Goal: Find specific page/section: Find specific page/section

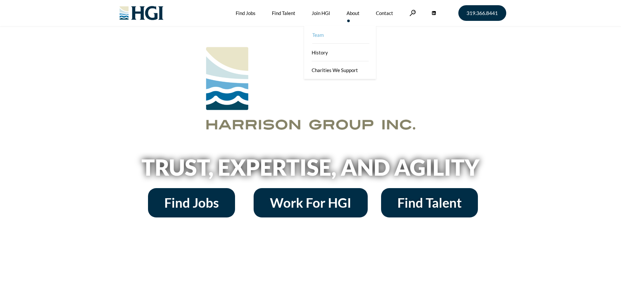
click at [343, 33] on link "Team" at bounding box center [341, 35] width 72 height 18
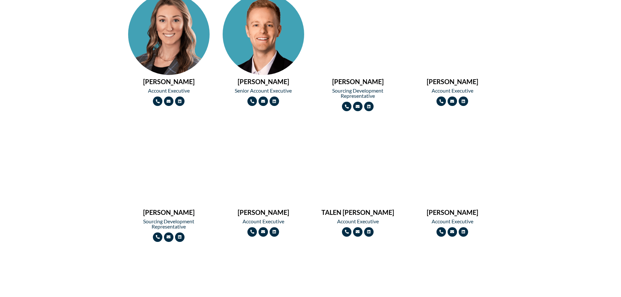
scroll to position [717, 0]
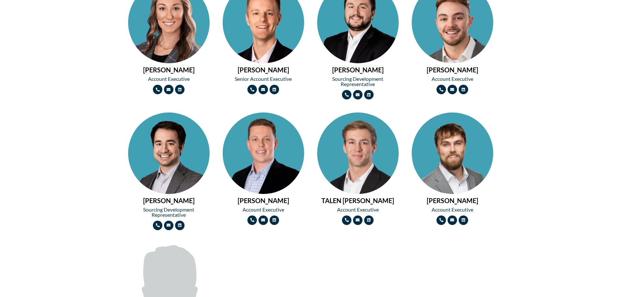
click at [168, 199] on h2 "[PERSON_NAME]" at bounding box center [168, 200] width 81 height 7
copy div "[PERSON_NAME]"
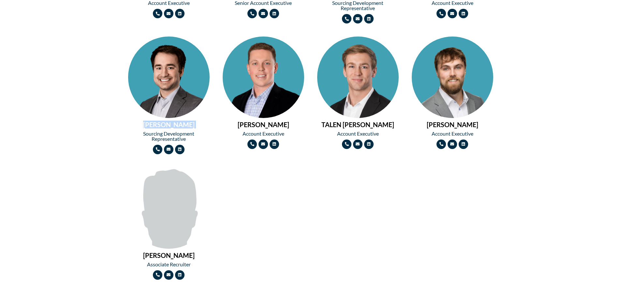
scroll to position [782, 0]
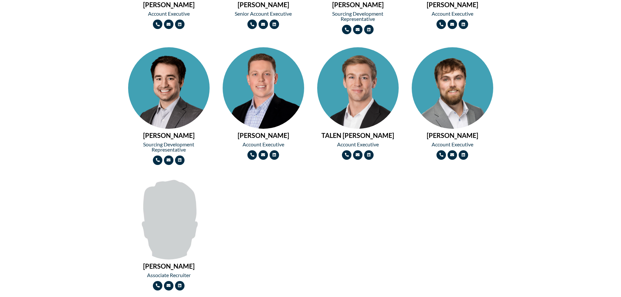
click at [445, 132] on h2 "DAWSON KIRK" at bounding box center [452, 135] width 81 height 7
copy div "DAWSON KIRK"
